Goal: Information Seeking & Learning: Learn about a topic

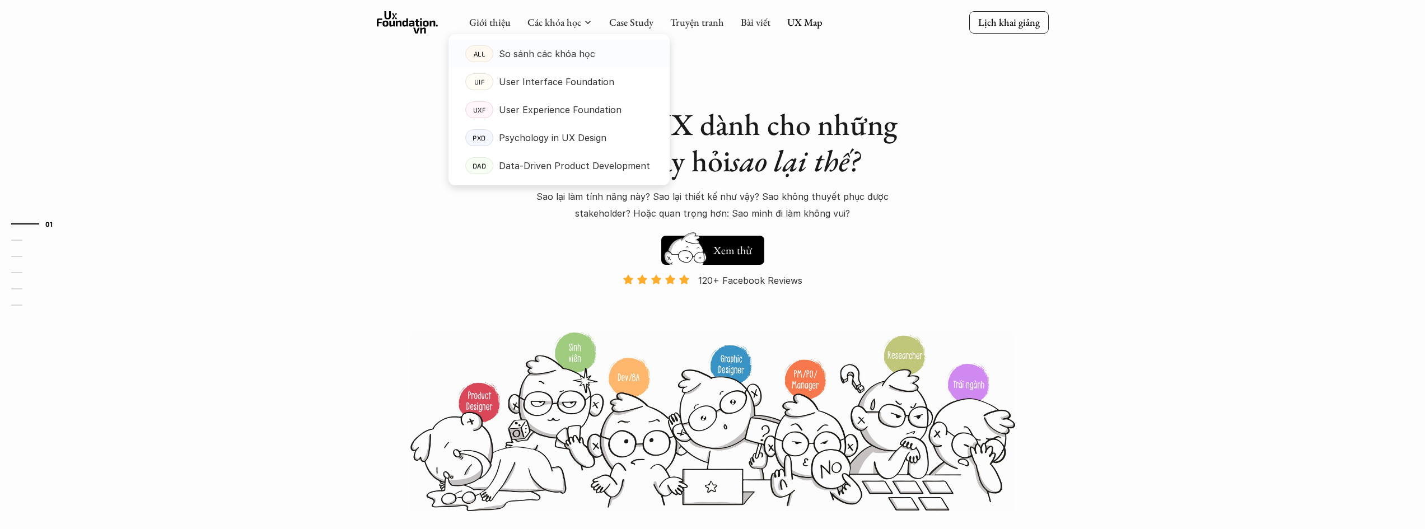
click at [556, 62] on p "So sánh các khóa học" at bounding box center [547, 53] width 96 height 17
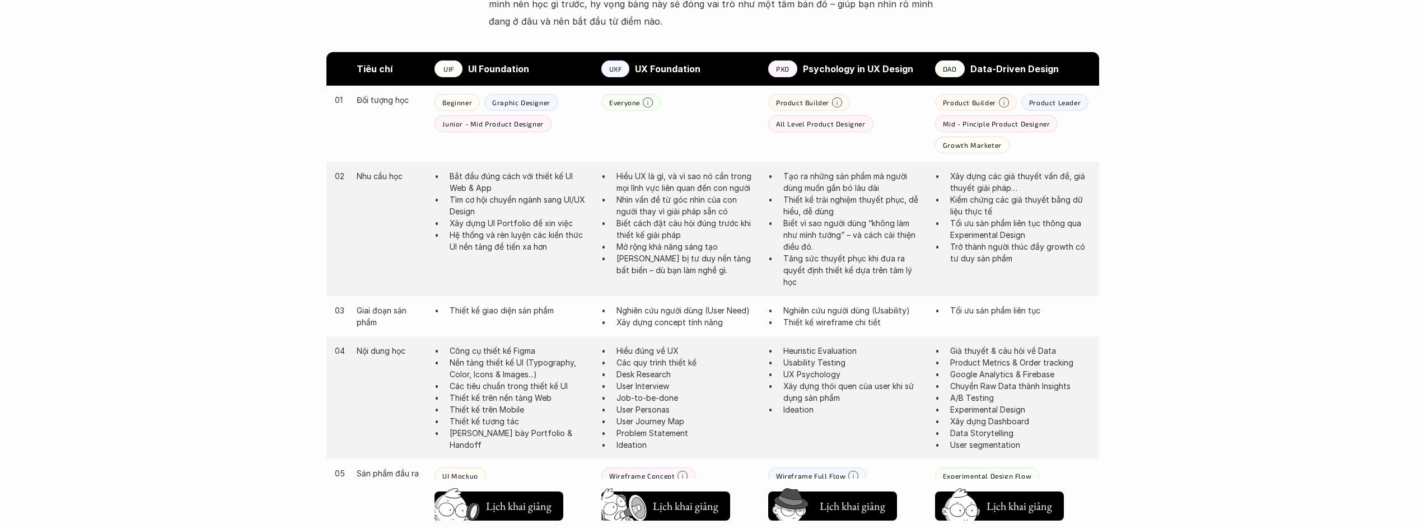
scroll to position [616, 0]
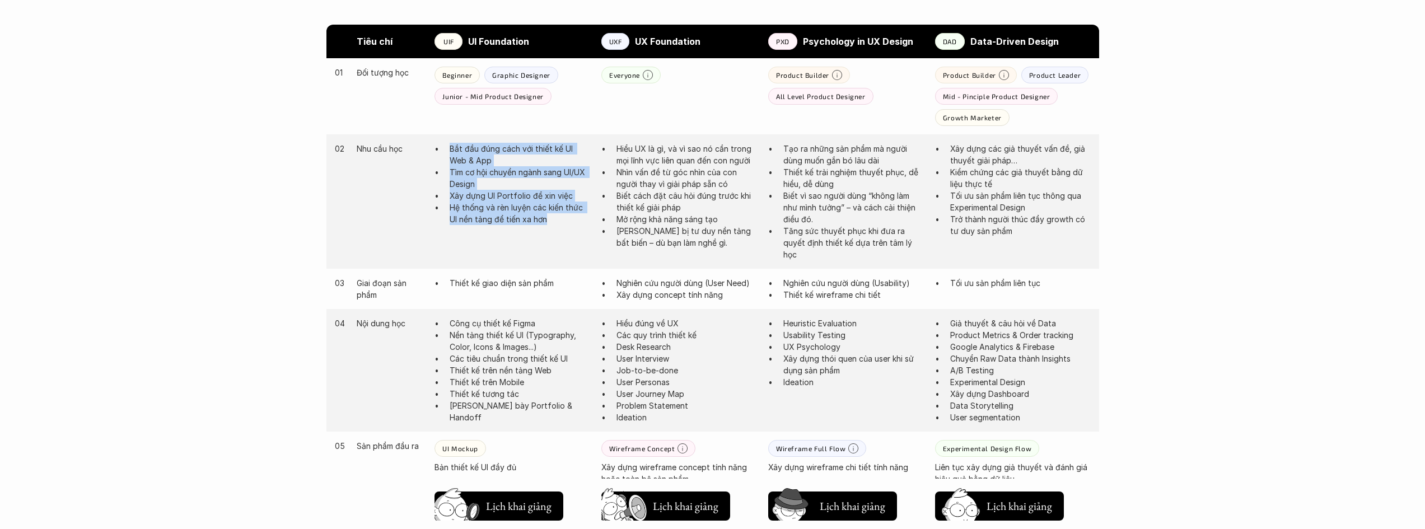
drag, startPoint x: 567, startPoint y: 224, endPoint x: 444, endPoint y: 151, distance: 143.3
click at [444, 151] on ul "Bắt đầu đúng cách với thiết kế UI Web & App Tìm cơ hội chuyển ngành sang UI/UX …" at bounding box center [512, 184] width 156 height 82
click at [458, 166] on p "Tìm cơ hội chuyển ngành sang UI/UX Design" at bounding box center [519, 178] width 140 height 24
drag, startPoint x: 460, startPoint y: 181, endPoint x: 541, endPoint y: 225, distance: 92.2
click at [541, 225] on ul "Bắt đầu đúng cách với thiết kế UI Web & App Tìm cơ hội chuyển ngành sang UI/UX …" at bounding box center [512, 184] width 156 height 82
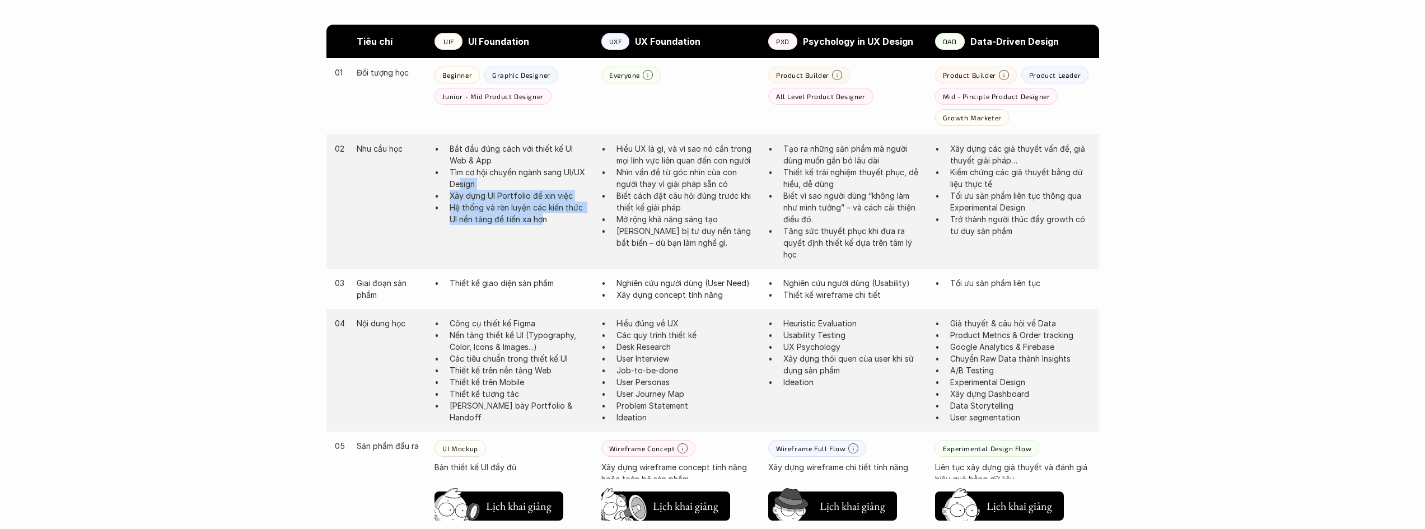
click at [541, 225] on p "Hệ thống và rèn luyện các kiến thức UI nền tảng để tiến xa hơn" at bounding box center [519, 214] width 140 height 24
drag, startPoint x: 554, startPoint y: 225, endPoint x: 435, endPoint y: 197, distance: 121.9
click at [435, 197] on ul "Bắt đầu đúng cách với thiết kế UI Web & App Tìm cơ hội chuyển ngành sang UI/UX …" at bounding box center [512, 184] width 156 height 82
click at [500, 210] on p "Hệ thống và rèn luyện các kiến thức UI nền tảng để tiến xa hơn" at bounding box center [519, 214] width 140 height 24
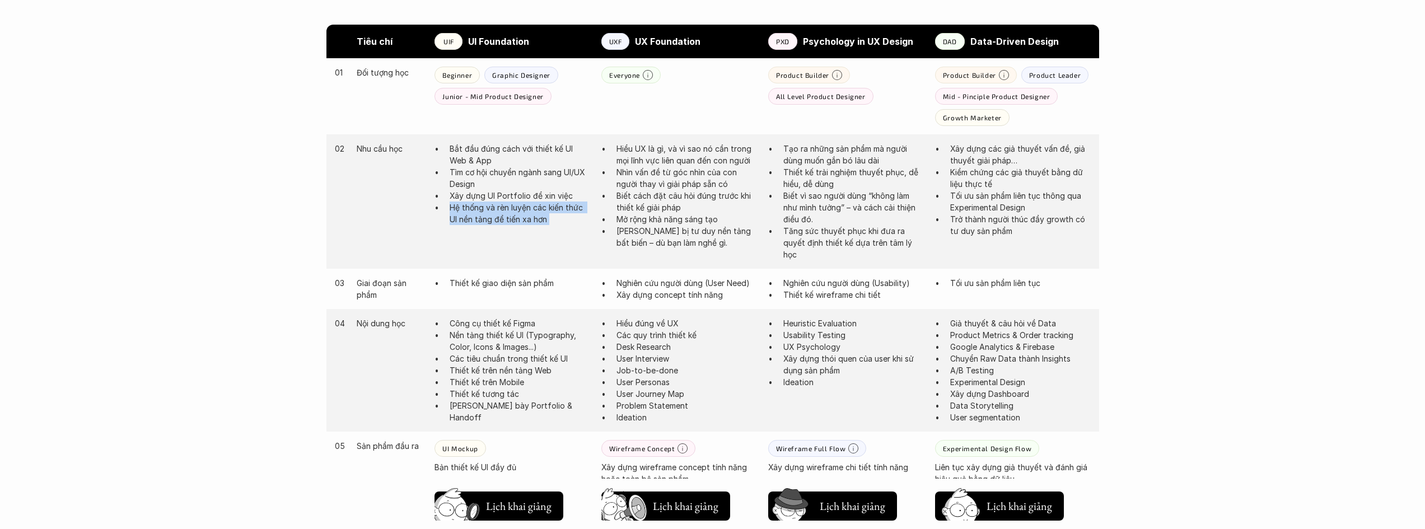
click at [500, 210] on p "Hệ thống và rèn luyện các kiến thức UI nền tảng để tiến xa hơn" at bounding box center [519, 214] width 140 height 24
click at [537, 287] on p "Thiết kế giao diện sản phẩm" at bounding box center [519, 283] width 140 height 12
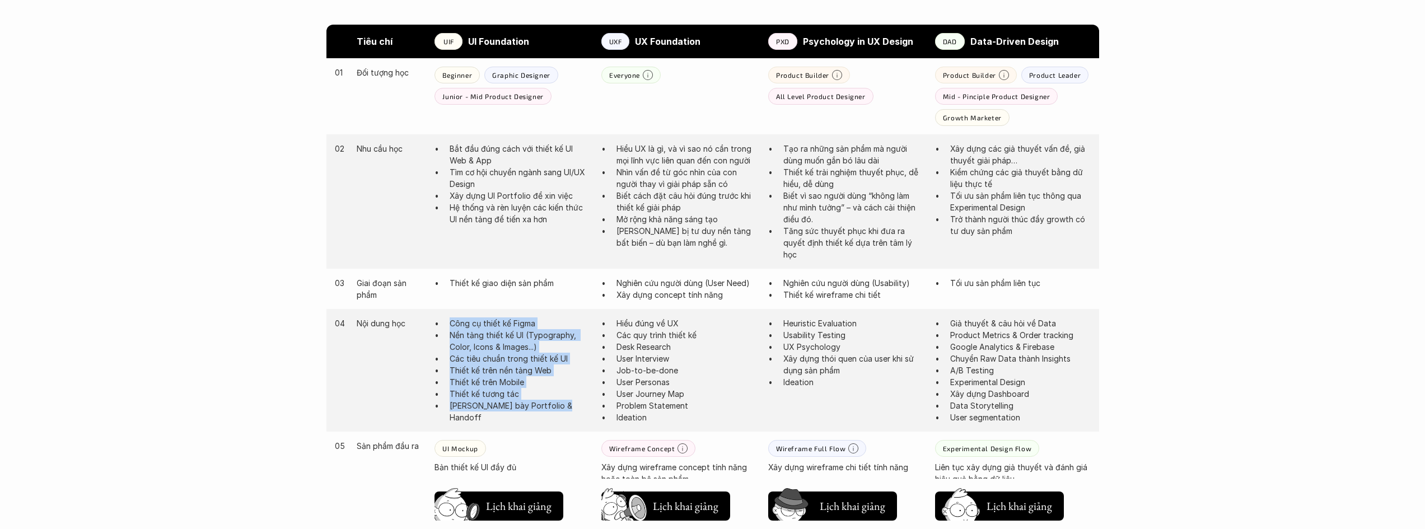
drag, startPoint x: 447, startPoint y: 324, endPoint x: 585, endPoint y: 423, distance: 169.8
click at [585, 423] on div "04 Nội dung học Công cụ thiết kế Figma Nền tảng thiết kế UI (Typography, Color,…" at bounding box center [712, 370] width 772 height 123
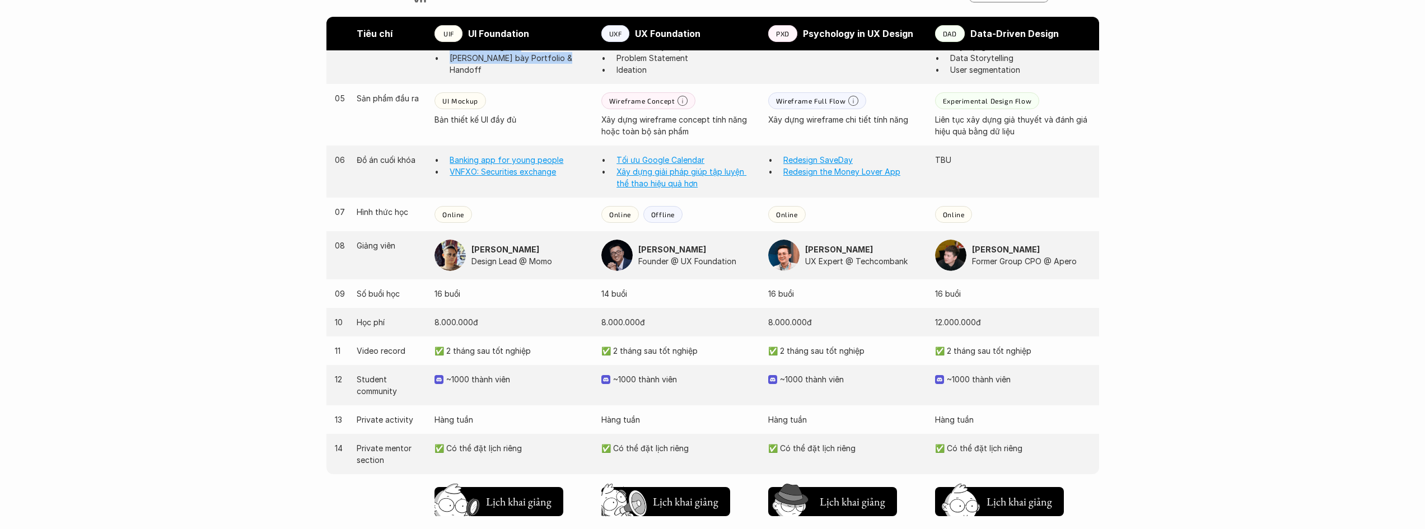
scroll to position [1008, 0]
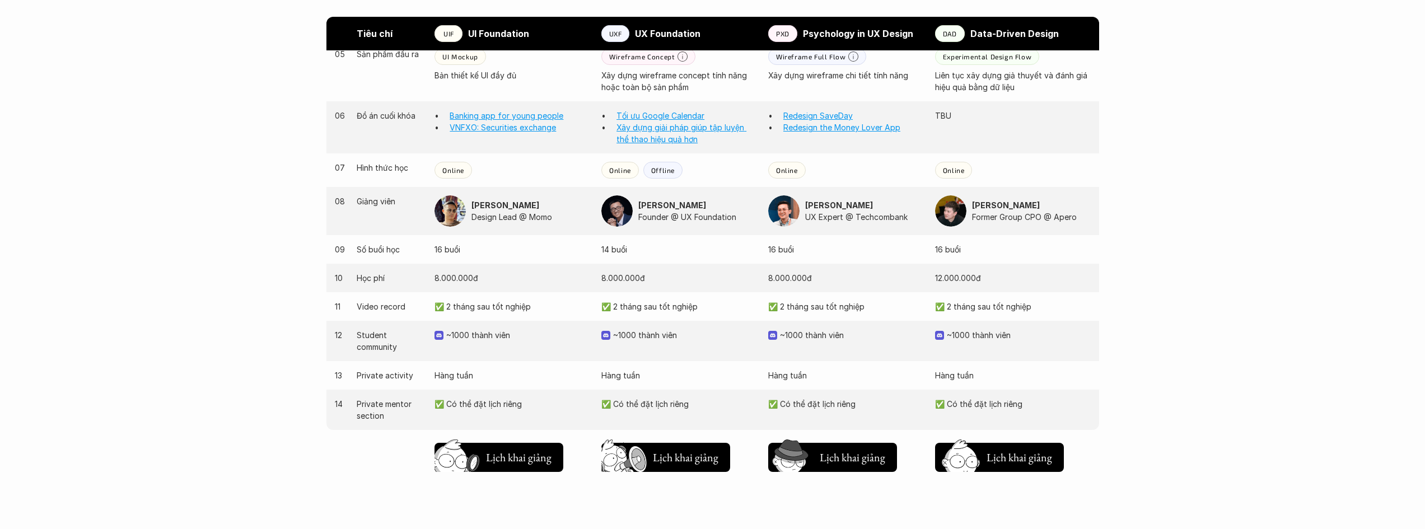
click at [699, 336] on p "~1000 thành viên" at bounding box center [685, 335] width 144 height 12
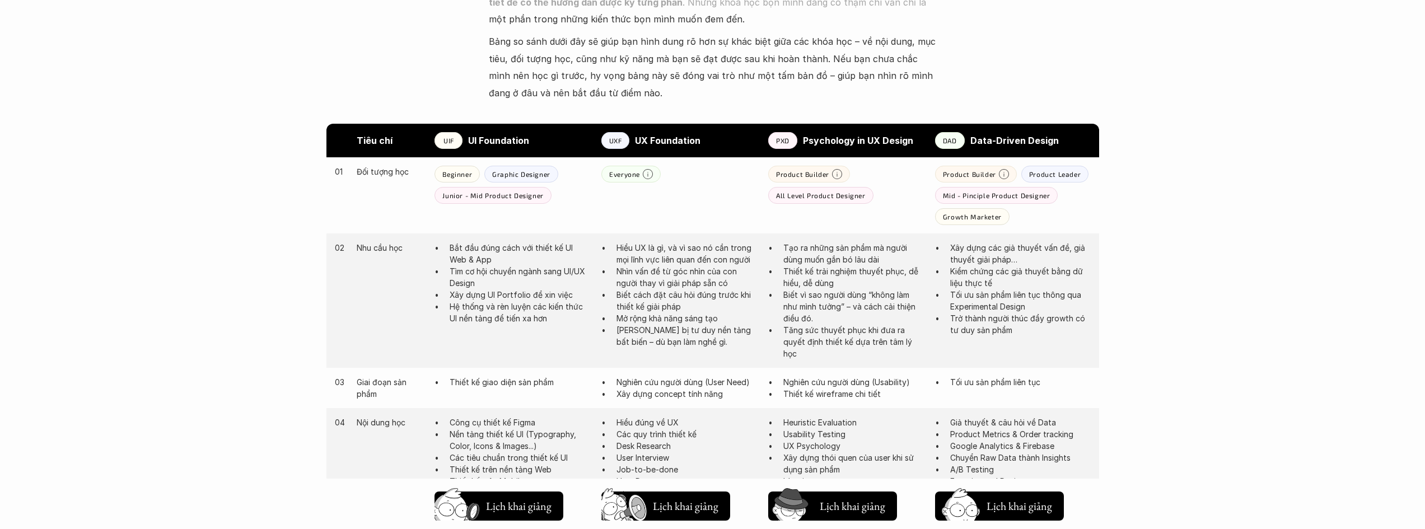
scroll to position [504, 0]
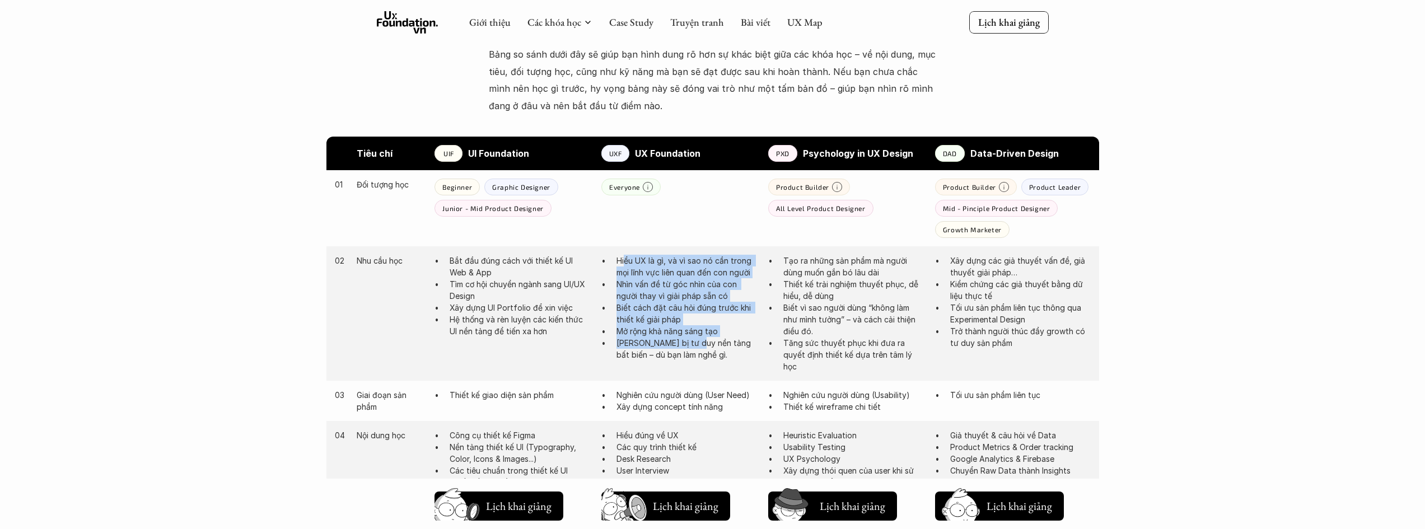
drag, startPoint x: 695, startPoint y: 348, endPoint x: 624, endPoint y: 264, distance: 109.2
click at [624, 264] on ul "Hiểu UX là gì, và vì sao nó cần trong mọi lĩnh vực liên quan đến con người Nhìn…" at bounding box center [679, 308] width 156 height 106
click at [624, 264] on p "Hiểu UX là gì, và vì sao nó cần trong mọi lĩnh vực liên quan đến con người" at bounding box center [686, 267] width 140 height 24
drag, startPoint x: 648, startPoint y: 315, endPoint x: 679, endPoint y: 361, distance: 55.7
click at [679, 361] on div "02 Nhu cầu học Bắt đầu đúng cách với thiết kế UI Web & App Tìm cơ hội chuyển ng…" at bounding box center [712, 313] width 772 height 134
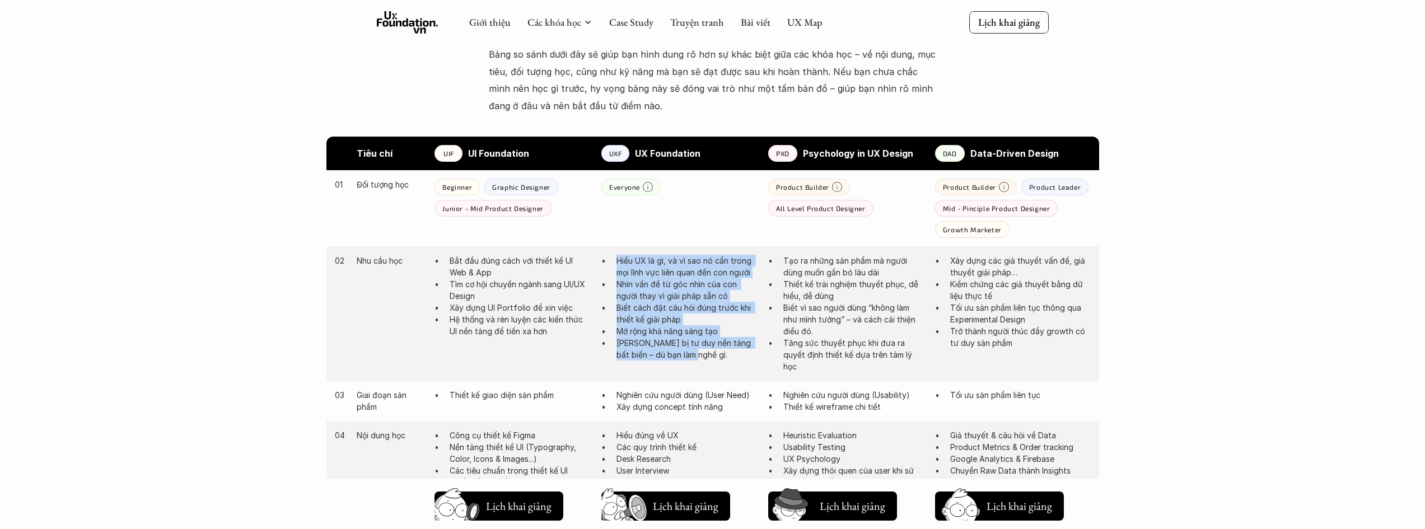
click at [707, 367] on div "02 Nhu cầu học Bắt đầu đúng cách với thiết kế UI Web & App Tìm cơ hội chuyển ng…" at bounding box center [712, 313] width 772 height 134
drag, startPoint x: 673, startPoint y: 310, endPoint x: 615, endPoint y: 284, distance: 64.2
click at [615, 284] on div "02 Nhu cầu học Bắt đầu đúng cách với thiết kế UI Web & App Tìm cơ hội chuyển ng…" at bounding box center [712, 313] width 772 height 134
click at [622, 299] on p "Nhìn vấn đề từ góc nhìn của con người thay vì giải pháp sẵn có" at bounding box center [686, 290] width 140 height 24
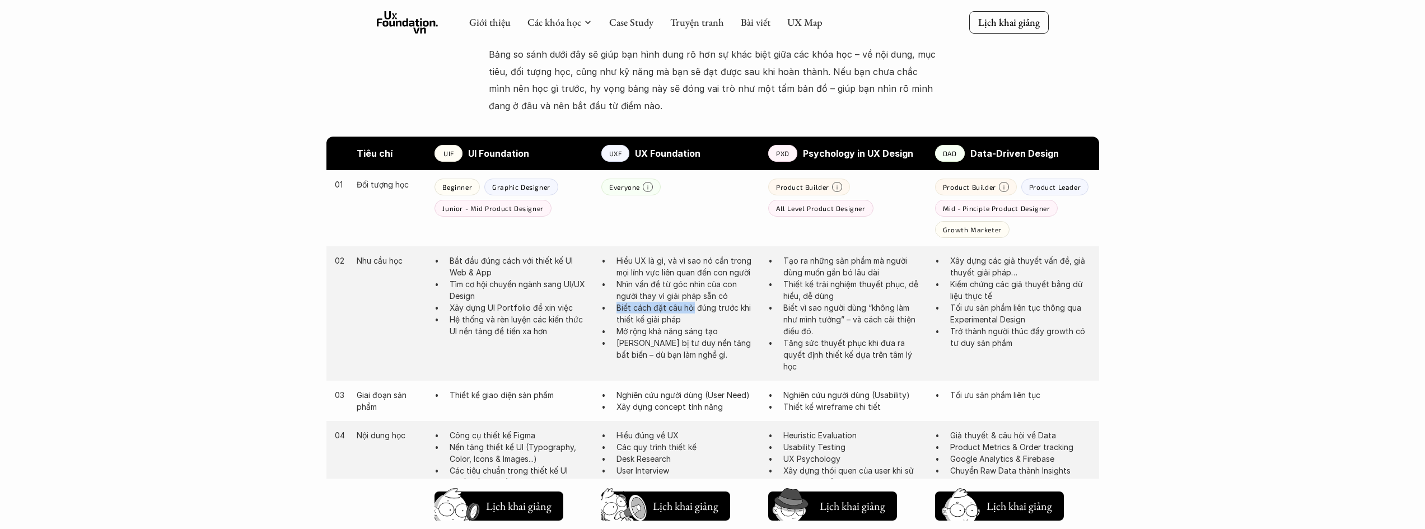
drag, startPoint x: 615, startPoint y: 305, endPoint x: 694, endPoint y: 313, distance: 79.3
click at [694, 313] on ul "Hiểu UX là gì, và vì sao nó cần trong mọi lĩnh vực liên quan đến con người Nhìn…" at bounding box center [679, 308] width 156 height 106
click at [694, 313] on p "Biết cách đặt câu hỏi đúng trước khi thiết kế giải pháp" at bounding box center [686, 314] width 140 height 24
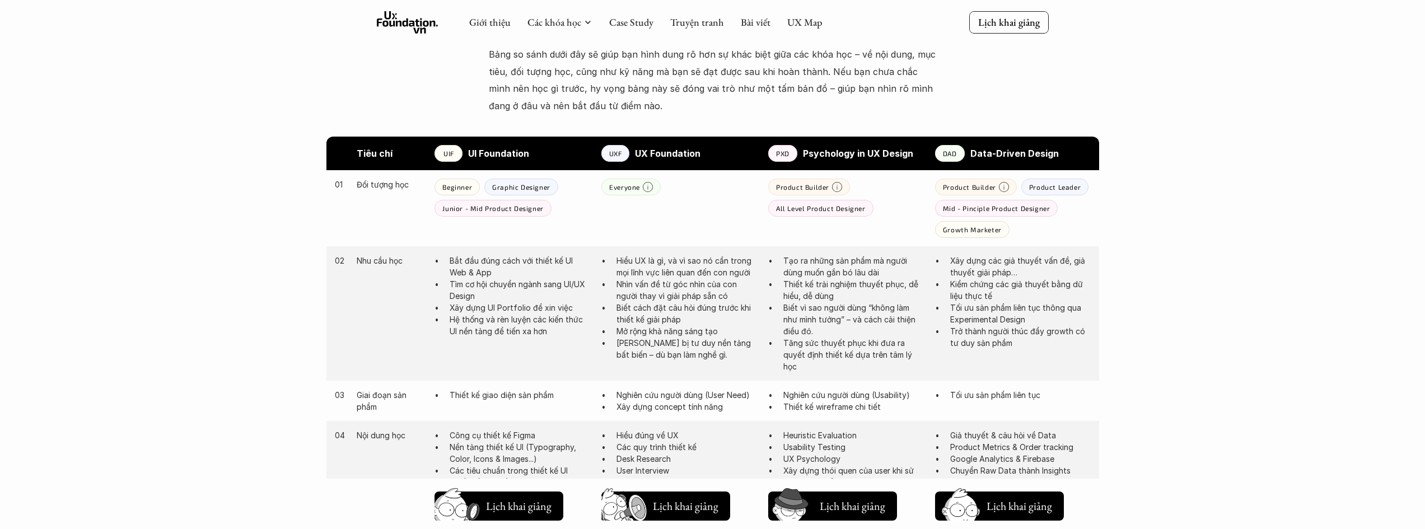
click at [684, 340] on p "Trang bị tư duy nền tảng bất biến – dù bạn làm nghề gì." at bounding box center [686, 349] width 140 height 24
click at [692, 334] on p "Mở rộng khả năng sáng tạo" at bounding box center [686, 331] width 140 height 12
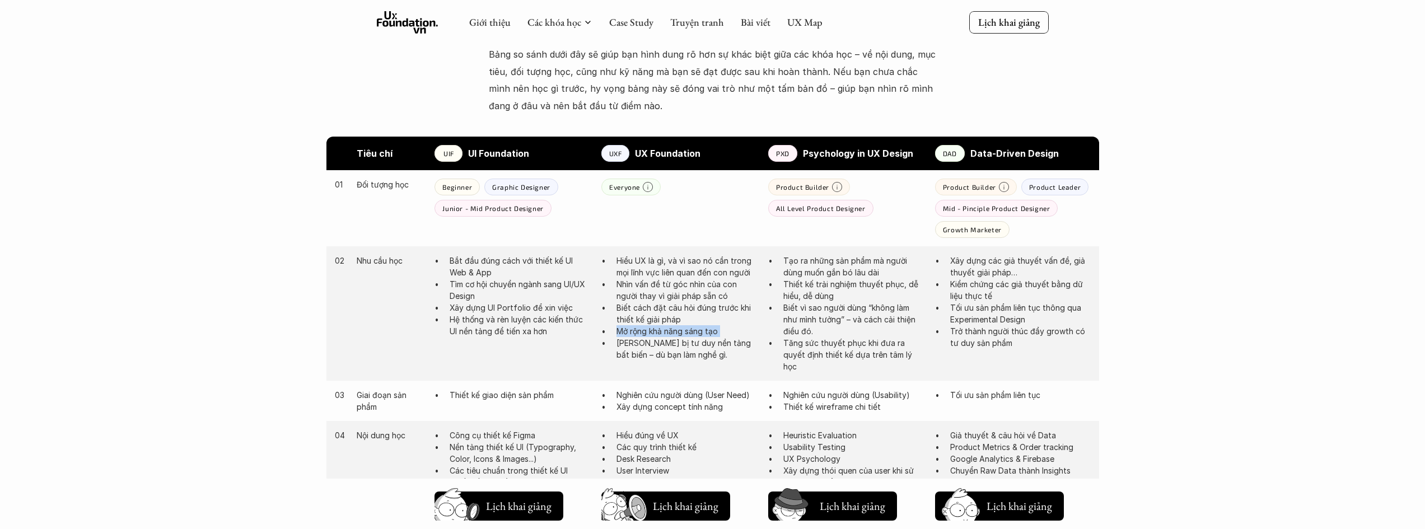
click at [692, 334] on p "Mở rộng khả năng sáng tạo" at bounding box center [686, 331] width 140 height 12
click at [689, 348] on p "Trang bị tư duy nền tảng bất biến – dù bạn làm nghề gì." at bounding box center [686, 349] width 140 height 24
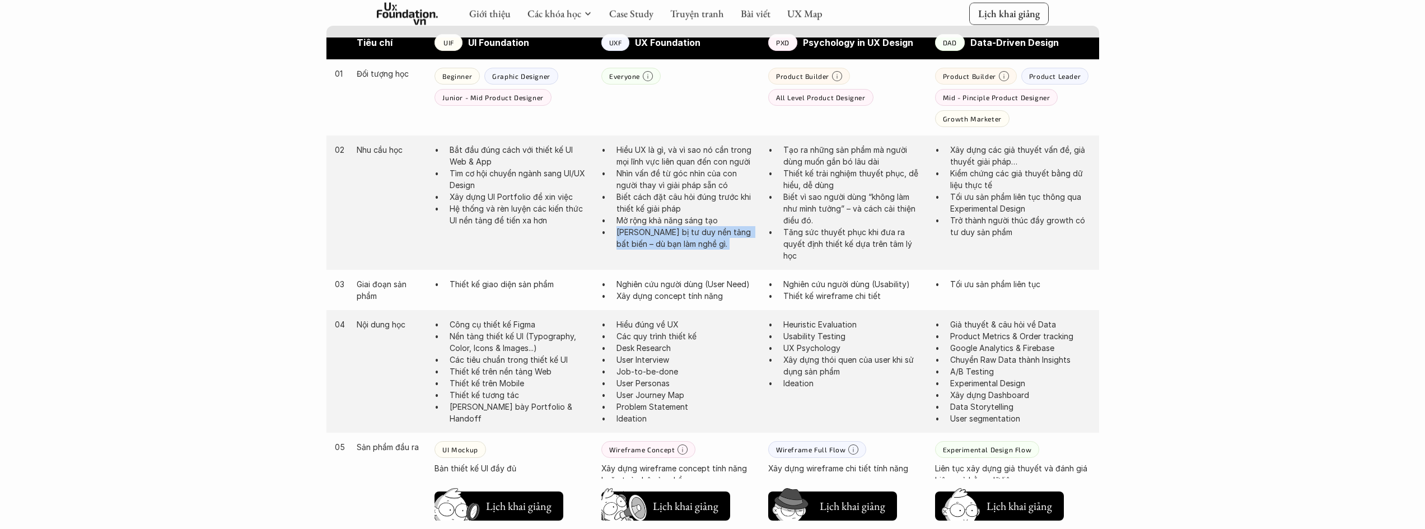
scroll to position [672, 0]
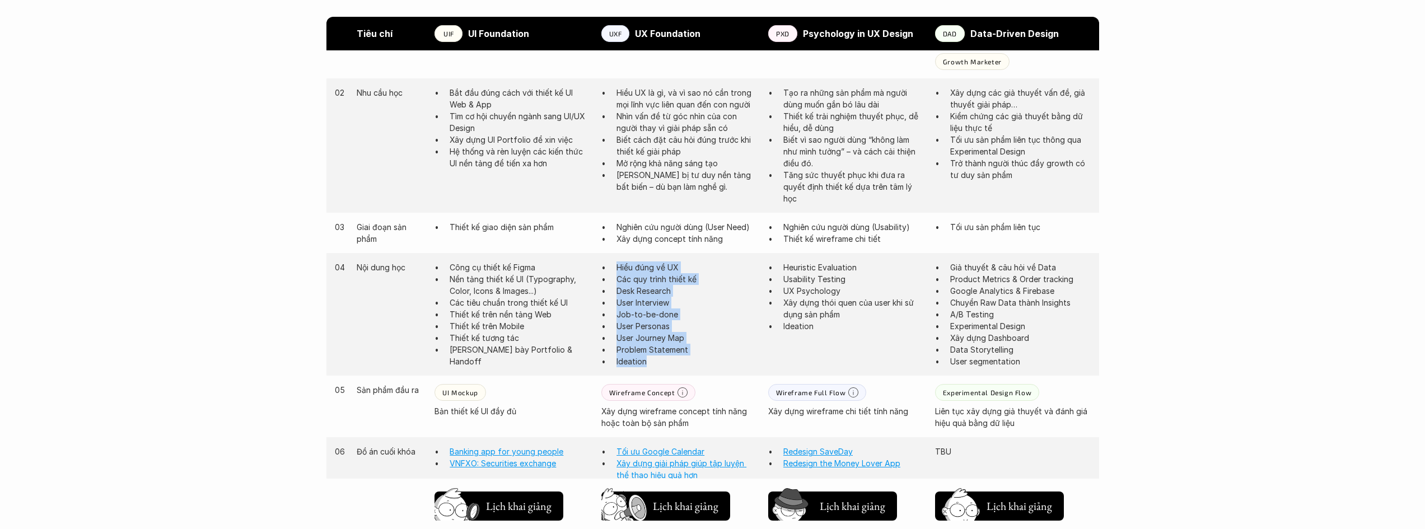
drag, startPoint x: 610, startPoint y: 265, endPoint x: 670, endPoint y: 363, distance: 115.1
click at [670, 363] on ul "Hiểu đúng về UX Các quy trình thiết kế Desk Research User Interview Job-to-be-d…" at bounding box center [679, 314] width 156 height 106
click at [673, 355] on p "Problem Statement" at bounding box center [686, 350] width 140 height 12
drag, startPoint x: 667, startPoint y: 326, endPoint x: 616, endPoint y: 326, distance: 50.9
click at [616, 326] on p "User Personas" at bounding box center [686, 326] width 140 height 12
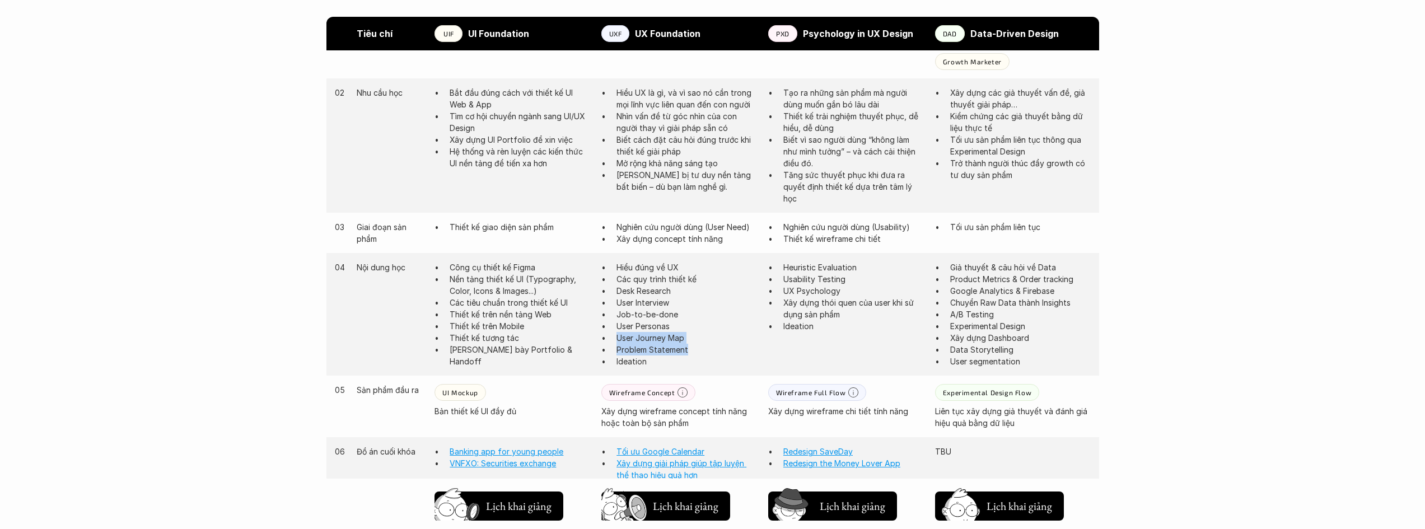
drag, startPoint x: 686, startPoint y: 340, endPoint x: 616, endPoint y: 340, distance: 70.0
click at [616, 340] on ul "Hiểu đúng về UX Các quy trình thiết kế Desk Research User Interview Job-to-be-d…" at bounding box center [679, 314] width 156 height 106
click at [645, 351] on p "Problem Statement" at bounding box center [686, 350] width 140 height 12
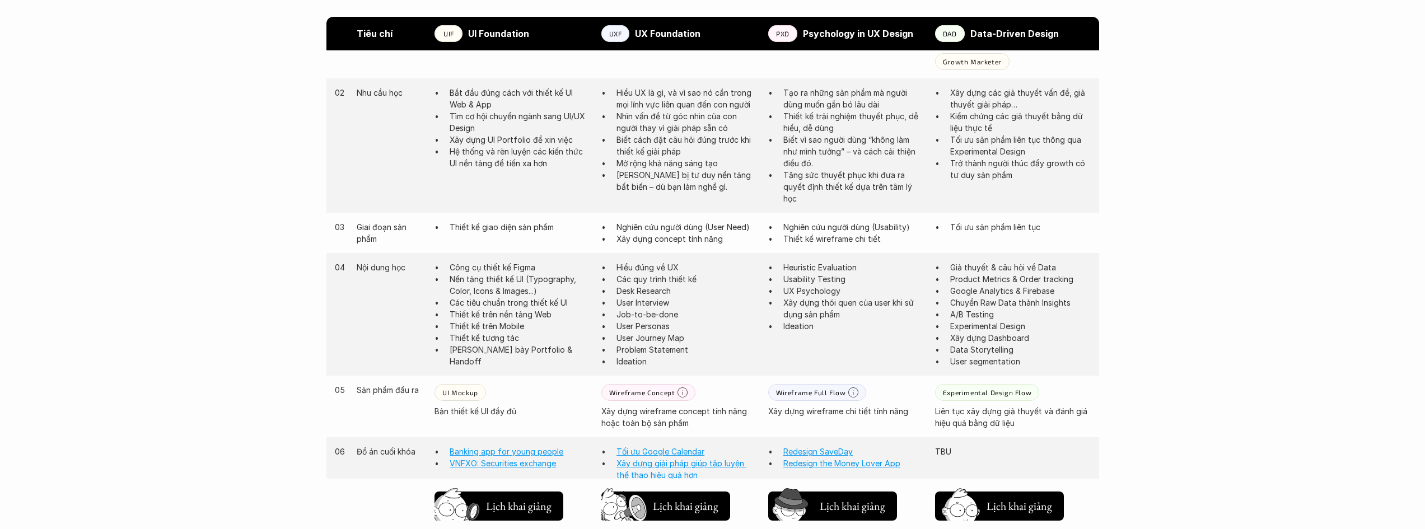
click at [659, 361] on p "Ideation" at bounding box center [686, 361] width 140 height 12
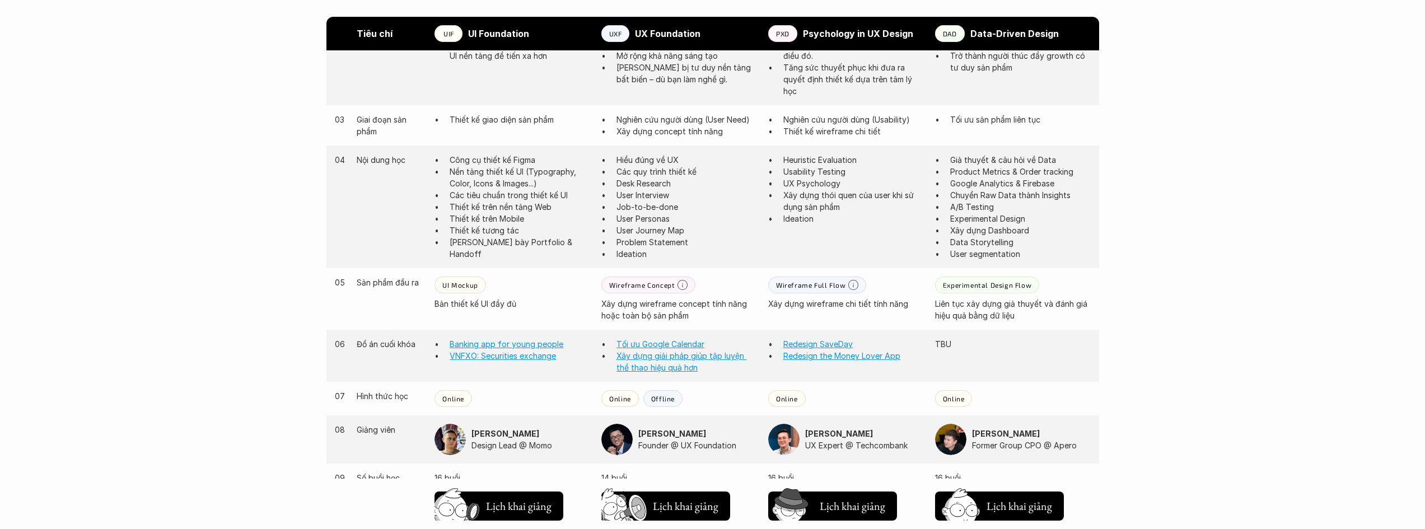
scroll to position [784, 0]
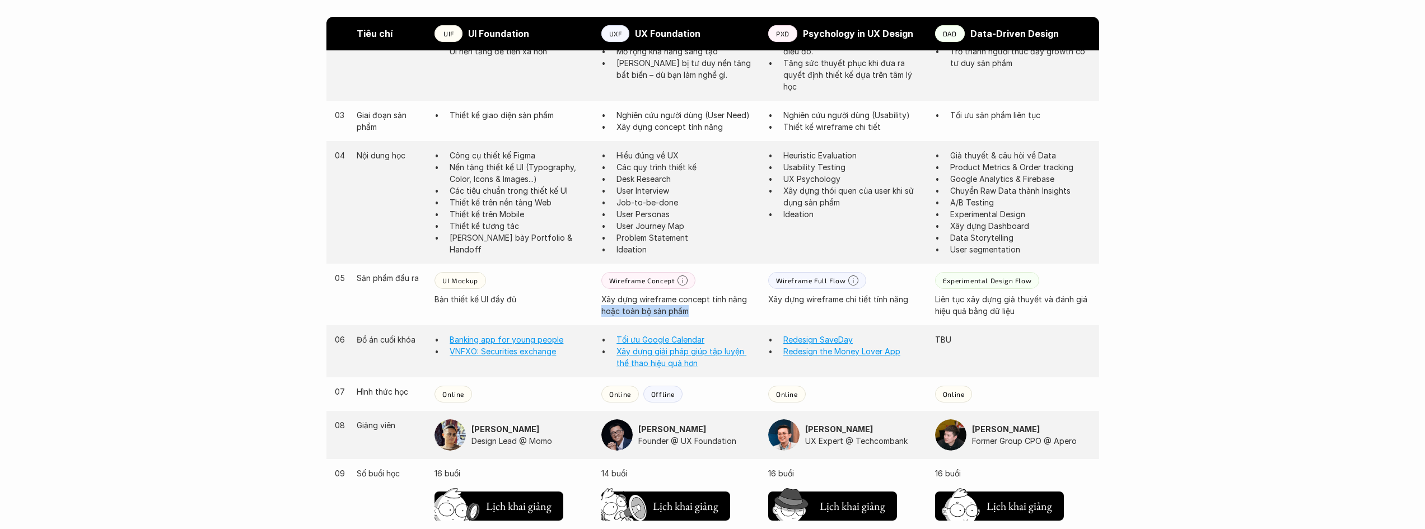
drag, startPoint x: 688, startPoint y: 313, endPoint x: 602, endPoint y: 306, distance: 87.1
click at [602, 306] on p "Xây dựng wireframe concept tính năng hoặc toàn bộ sản phẩm" at bounding box center [679, 305] width 156 height 24
click at [627, 306] on p "Xây dựng wireframe concept tính năng hoặc toàn bộ sản phẩm" at bounding box center [679, 305] width 156 height 24
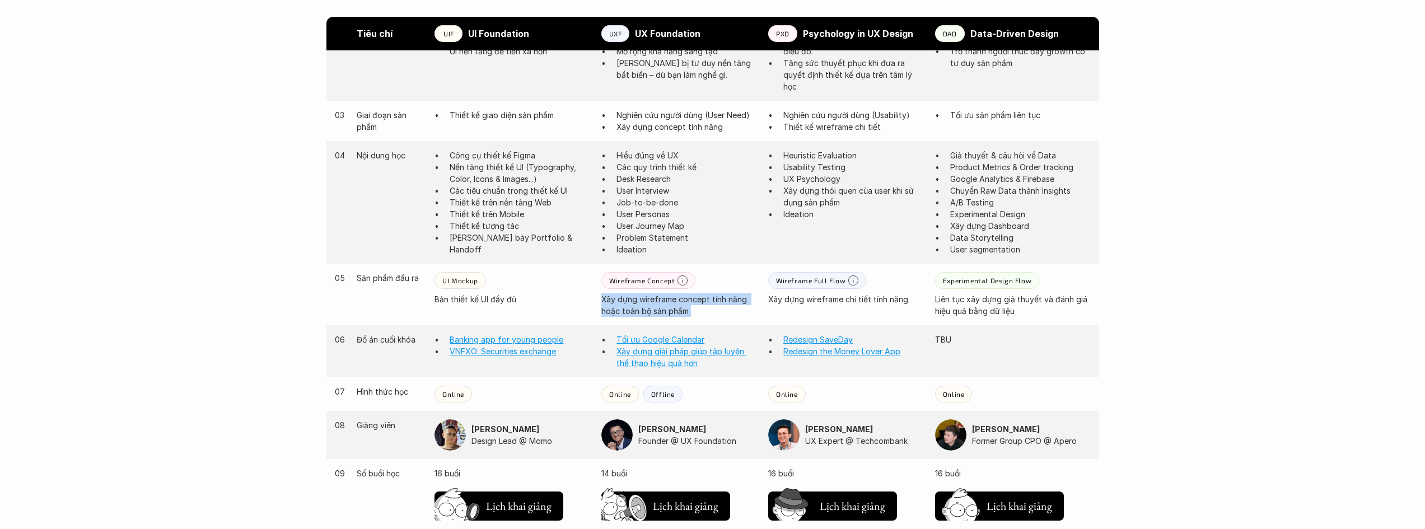
click at [627, 306] on p "Xây dựng wireframe concept tính năng hoặc toàn bộ sản phẩm" at bounding box center [679, 305] width 156 height 24
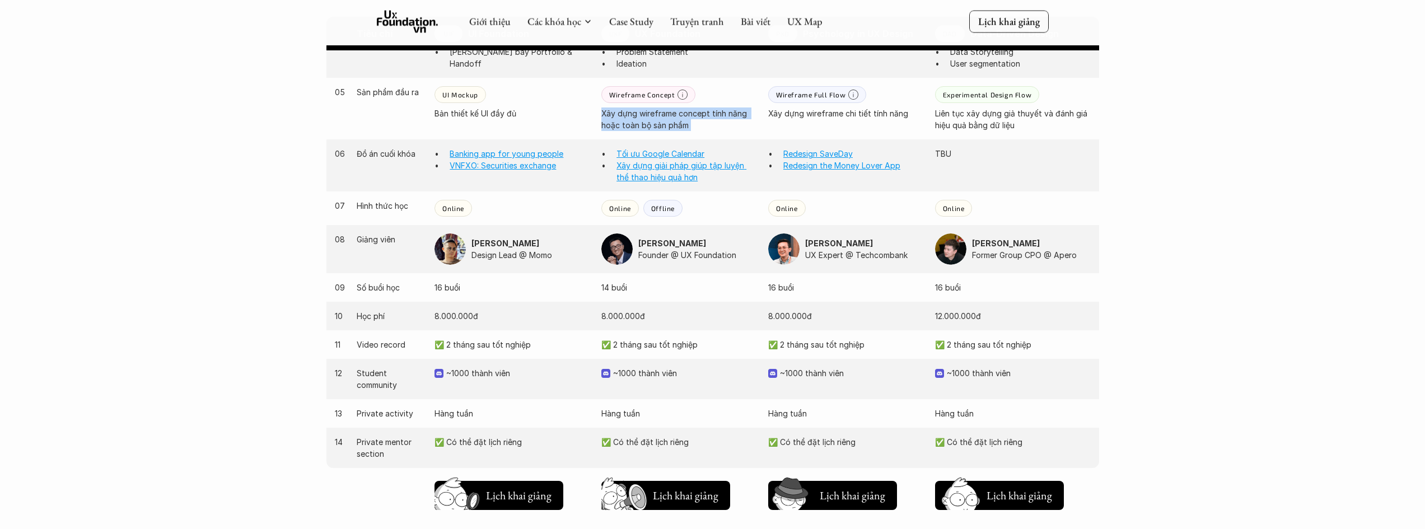
scroll to position [966, 0]
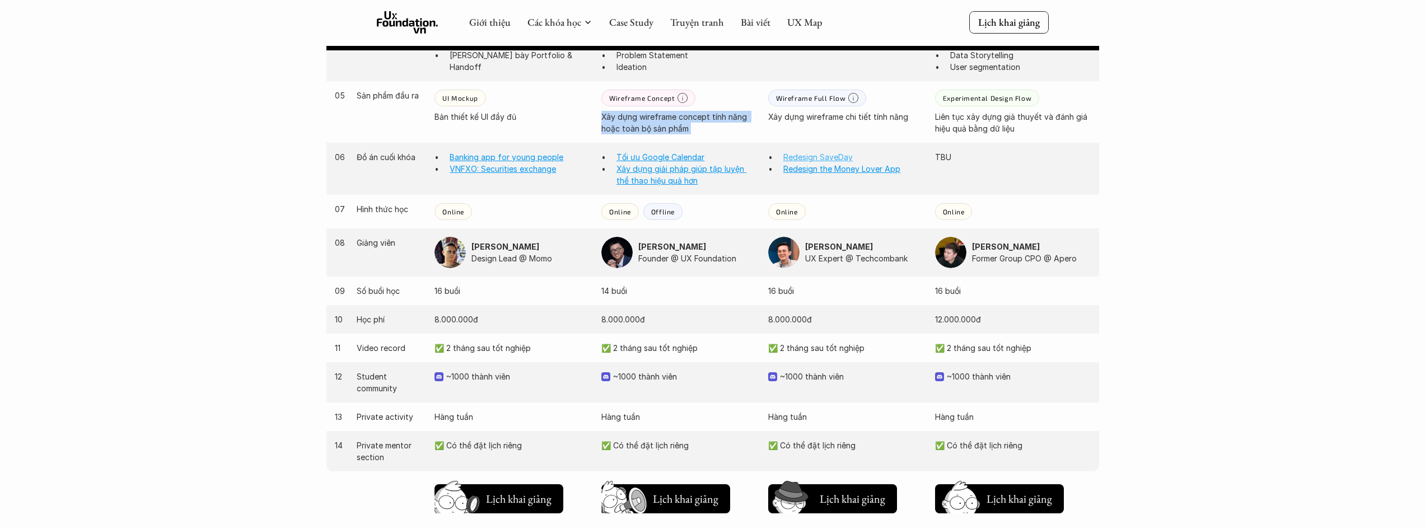
drag, startPoint x: 829, startPoint y: 154, endPoint x: 838, endPoint y: 160, distance: 10.6
click at [838, 160] on link "Redesign SaveDay" at bounding box center [817, 157] width 69 height 10
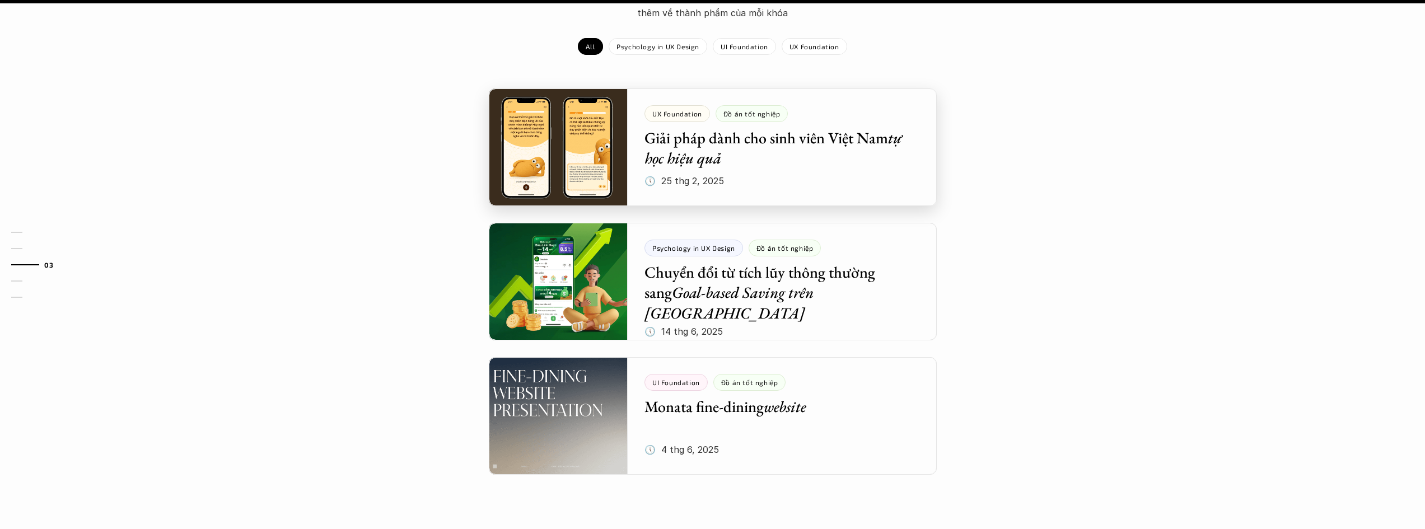
scroll to position [1343, 0]
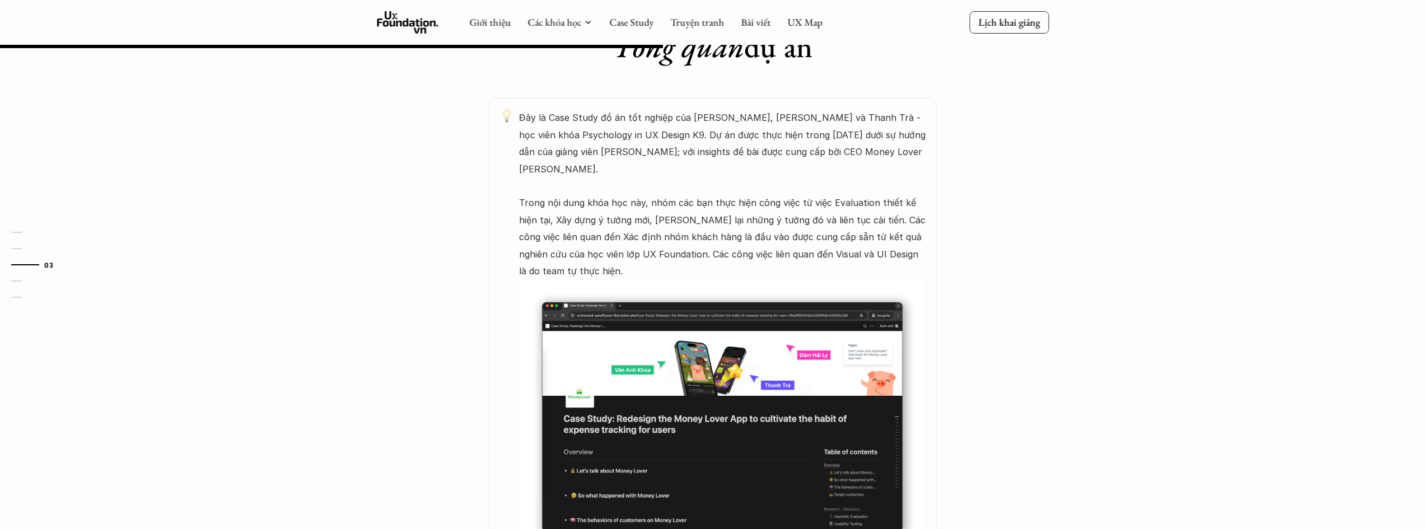
scroll to position [560, 0]
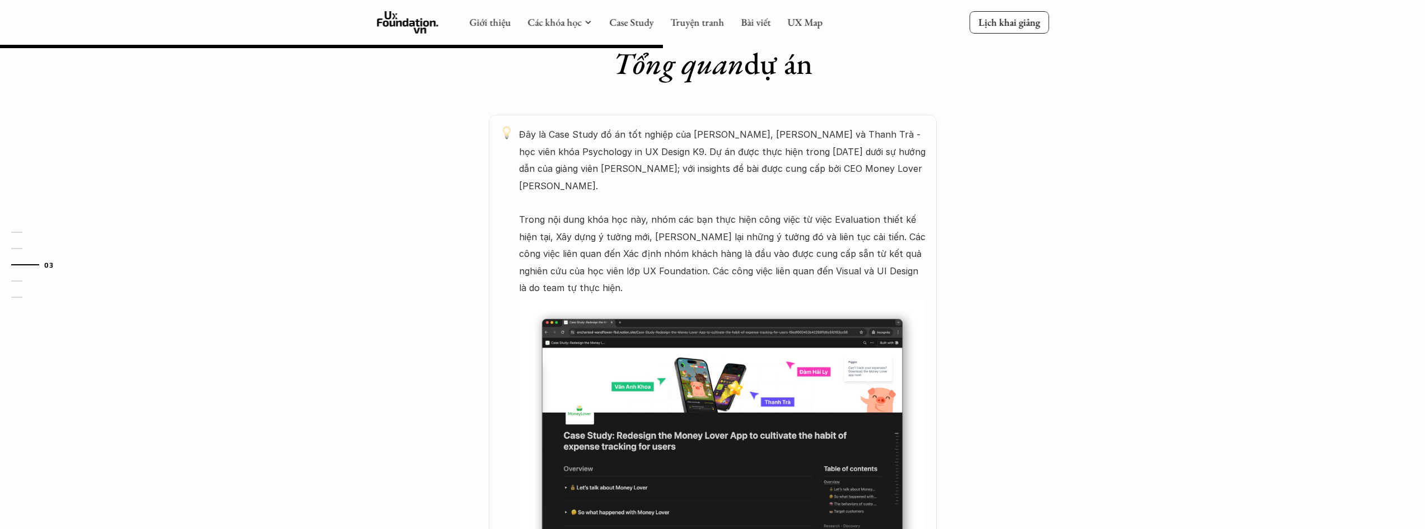
drag, startPoint x: 650, startPoint y: 166, endPoint x: 545, endPoint y: 110, distance: 119.7
click at [545, 126] on p "Đây là Case Study đồ án tốt nghiệp của [PERSON_NAME], [PERSON_NAME] và Thanh Tr…" at bounding box center [722, 211] width 406 height 170
click at [585, 144] on p "Đây là Case Study đồ án tốt nghiệp của [PERSON_NAME], [PERSON_NAME] và Thanh Tr…" at bounding box center [722, 211] width 406 height 170
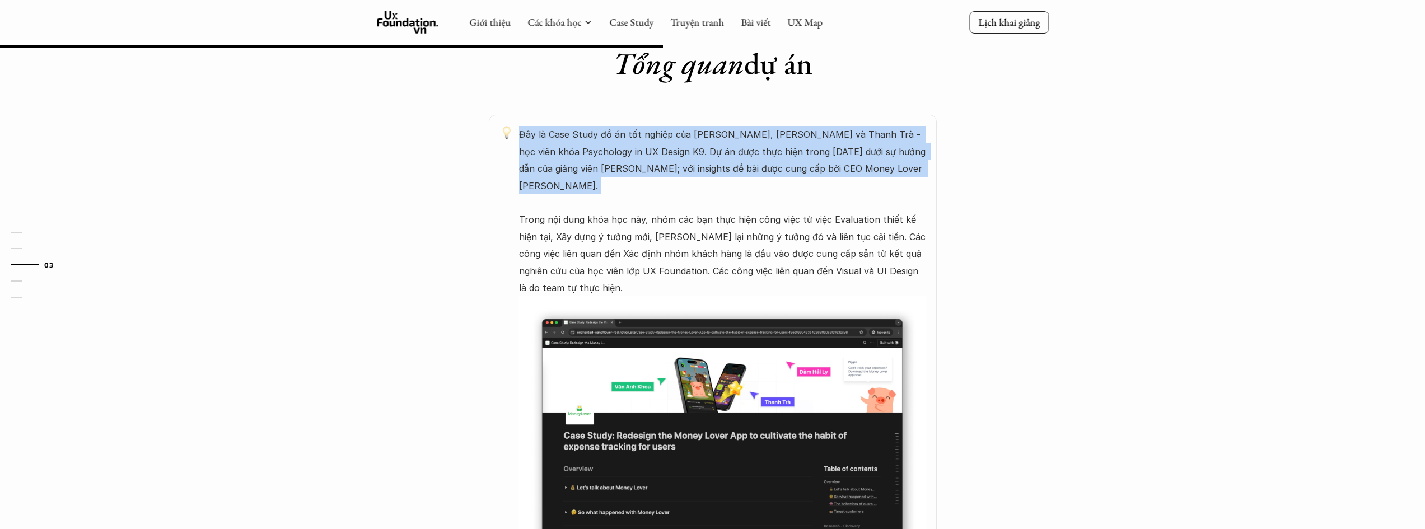
click at [585, 144] on p "Đây là Case Study đồ án tốt nghiệp của [PERSON_NAME], [PERSON_NAME] và Thanh Tr…" at bounding box center [722, 211] width 406 height 170
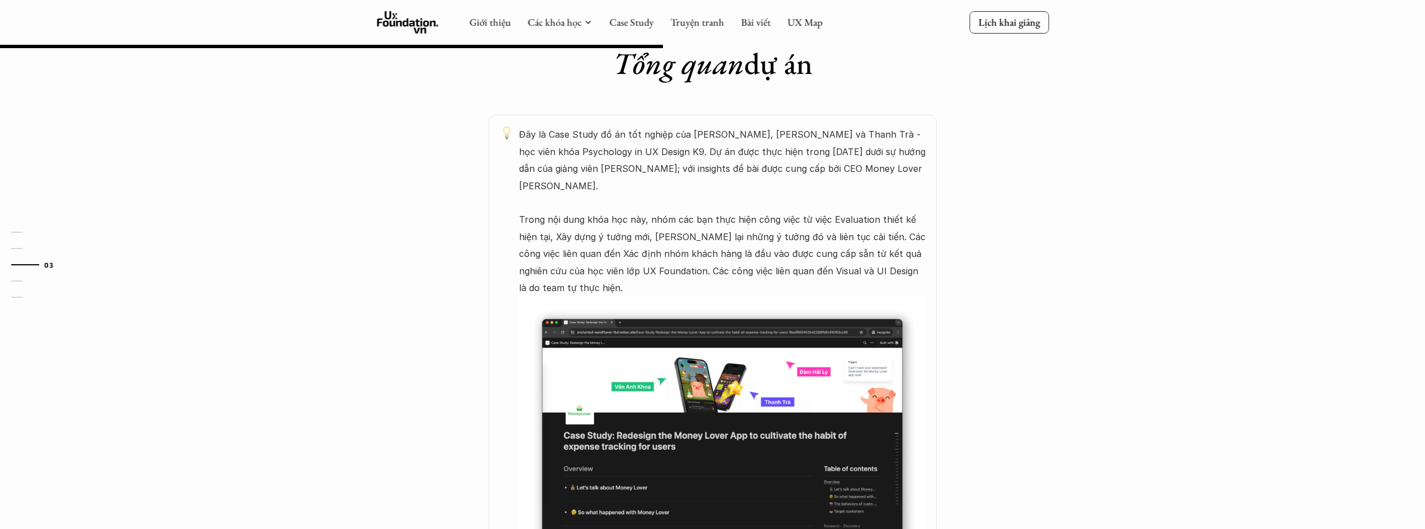
click at [636, 230] on p "Đây là Case Study đồ án tốt nghiệp của [PERSON_NAME], [PERSON_NAME] và Thanh Tr…" at bounding box center [722, 211] width 406 height 170
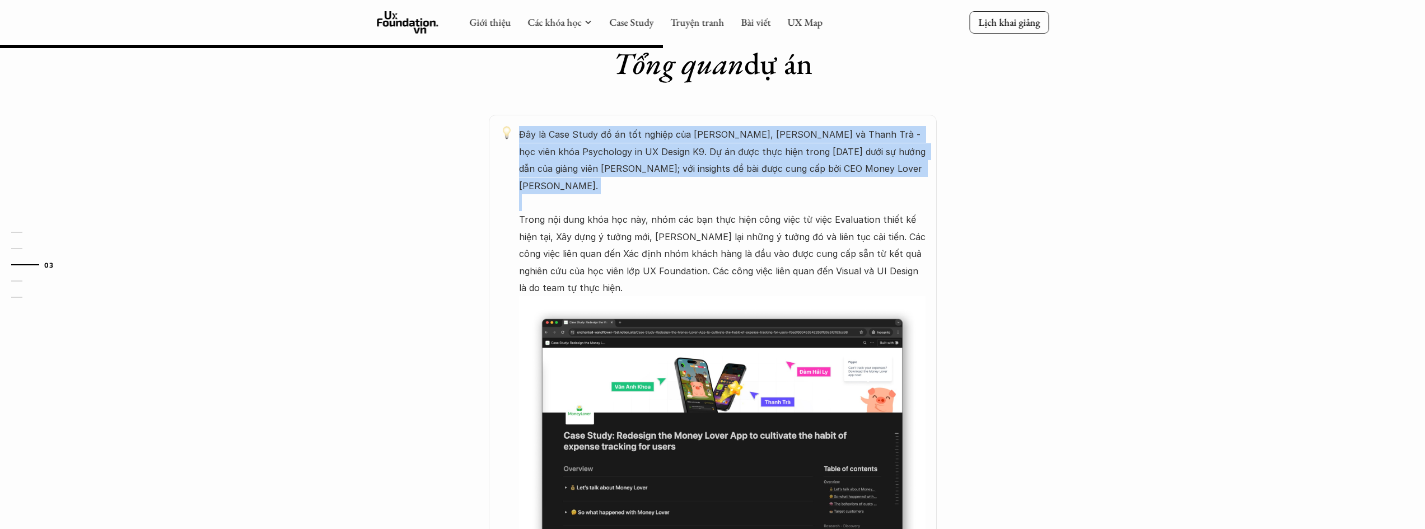
click at [636, 230] on p "Đây là Case Study đồ án tốt nghiệp của [PERSON_NAME], [PERSON_NAME] và Thanh Tr…" at bounding box center [722, 211] width 406 height 170
click at [614, 249] on p "Đây là Case Study đồ án tốt nghiệp của [PERSON_NAME], [PERSON_NAME] và Thanh Tr…" at bounding box center [722, 211] width 406 height 170
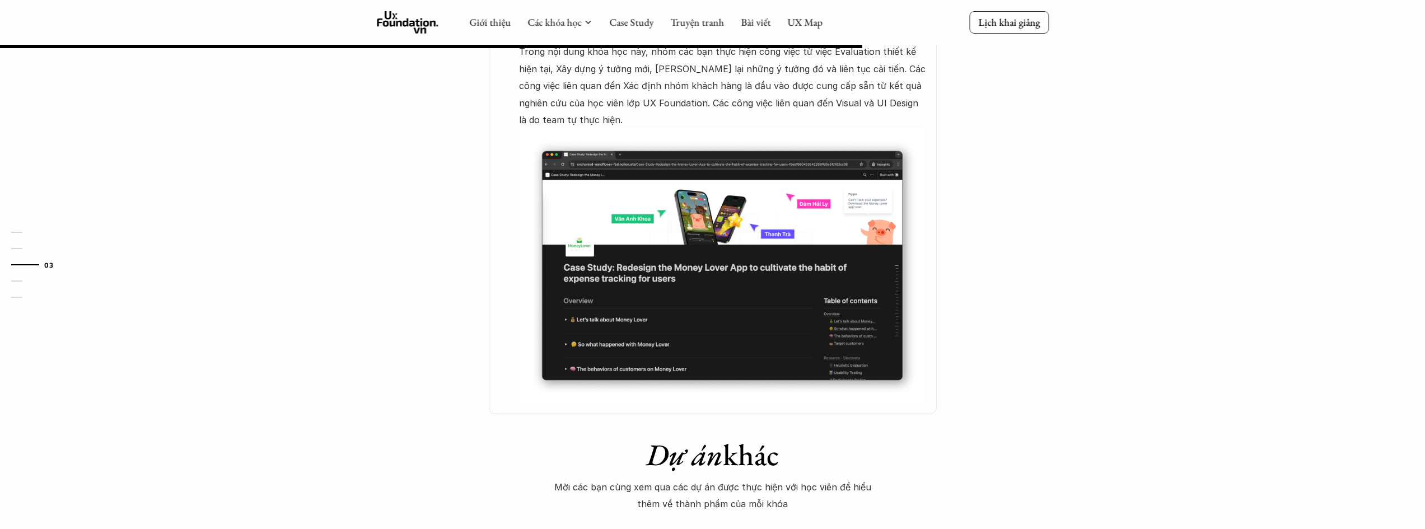
click at [708, 479] on p "Mời các bạn cùng xem qua các dự án được thực hiện với học viên để hiểu thêm về …" at bounding box center [713, 496] width 336 height 34
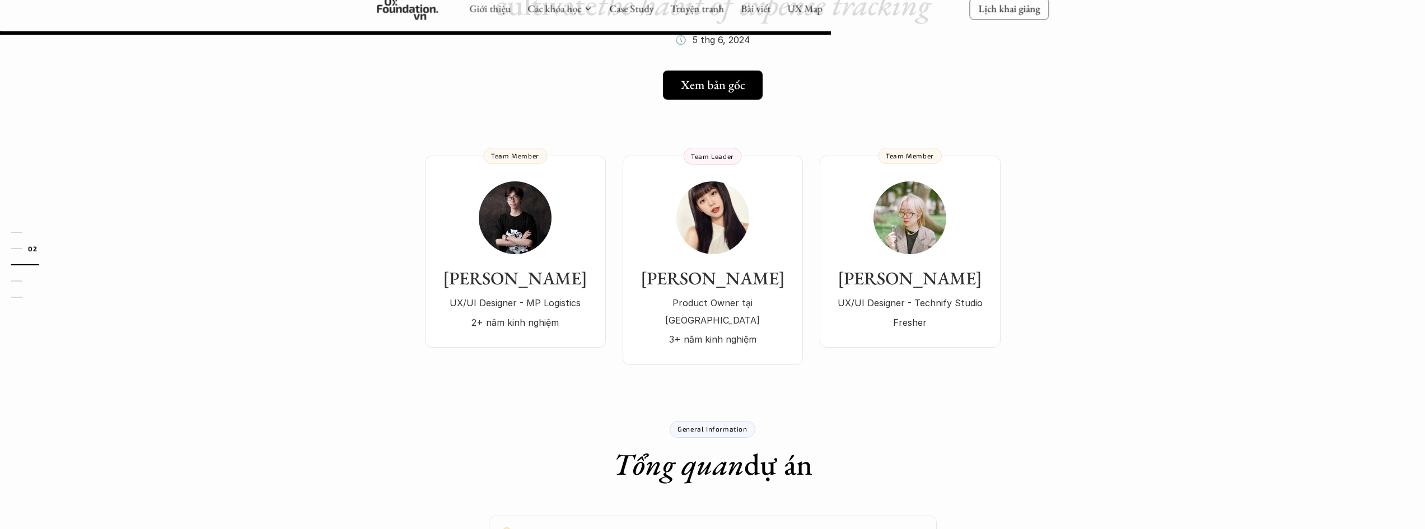
scroll to position [147, 0]
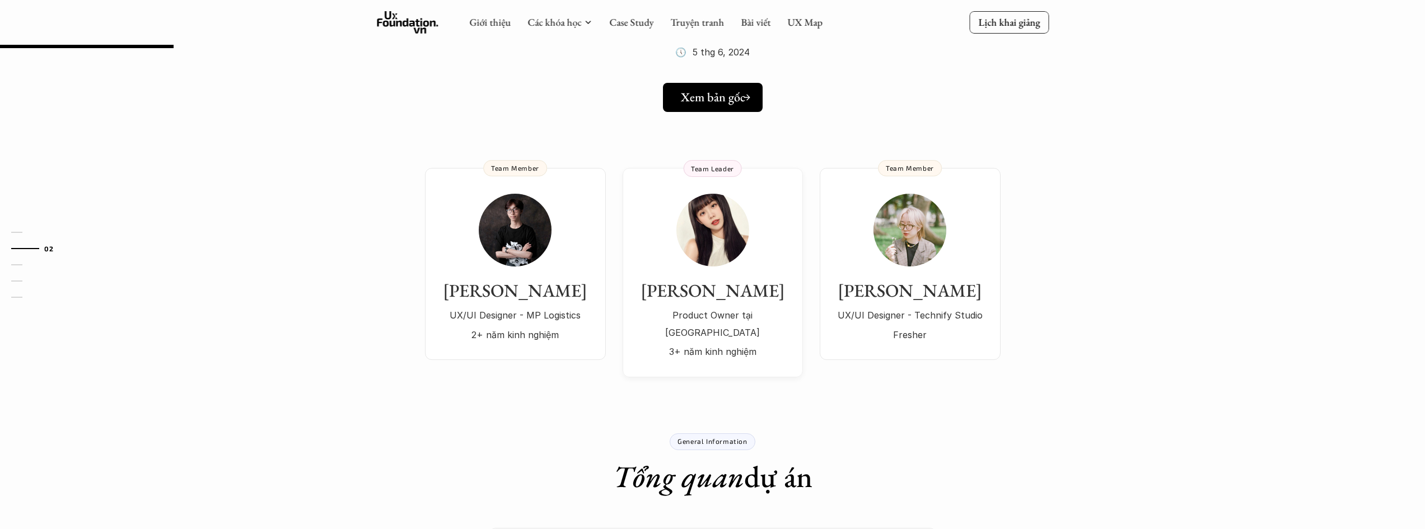
click at [720, 100] on h5 "Xem bản gốc" at bounding box center [713, 97] width 64 height 15
